Goal: Information Seeking & Learning: Understand process/instructions

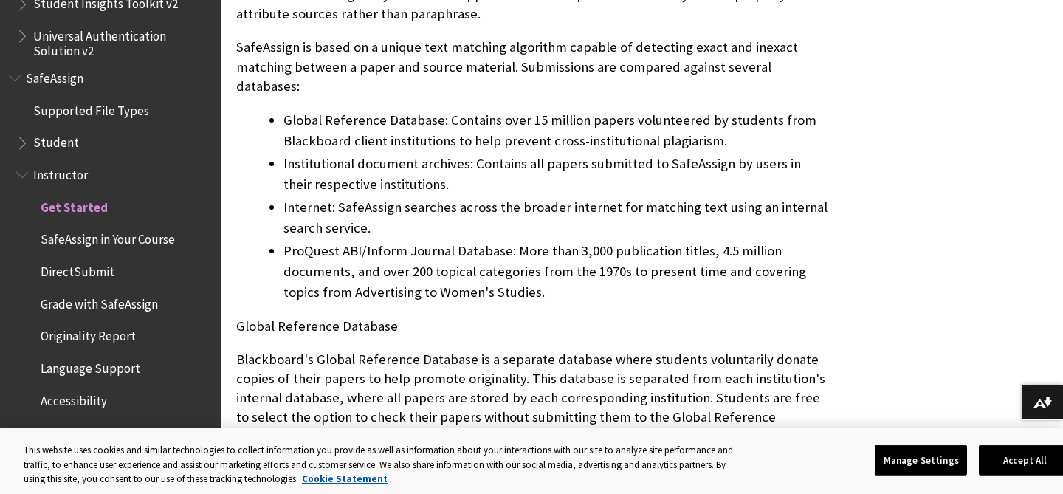
scroll to position [753, 0]
click at [148, 239] on span "SafeAssign in Your Course" at bounding box center [108, 237] width 134 height 20
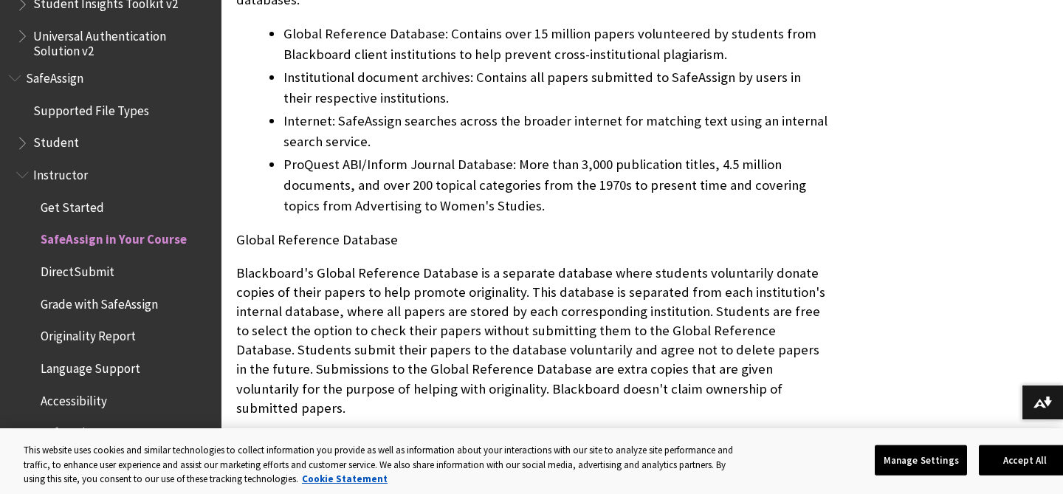
scroll to position [842, 0]
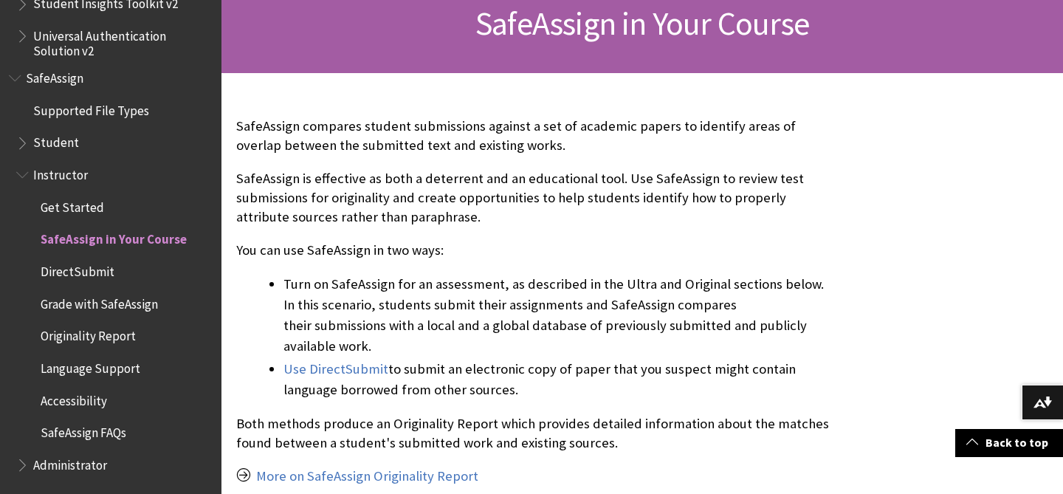
click at [112, 336] on span "Originality Report" at bounding box center [88, 334] width 95 height 20
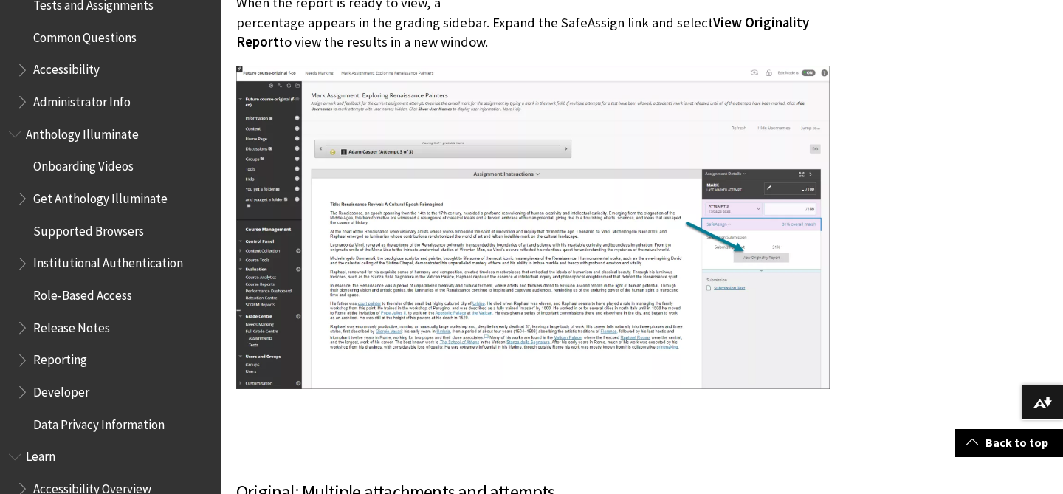
scroll to position [828, 0]
